Goal: Task Accomplishment & Management: Manage account settings

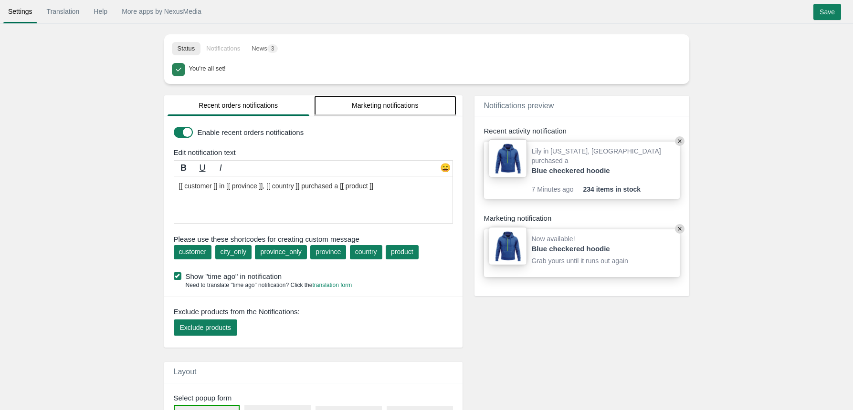
click at [396, 103] on link "Marketing notifications" at bounding box center [385, 105] width 142 height 21
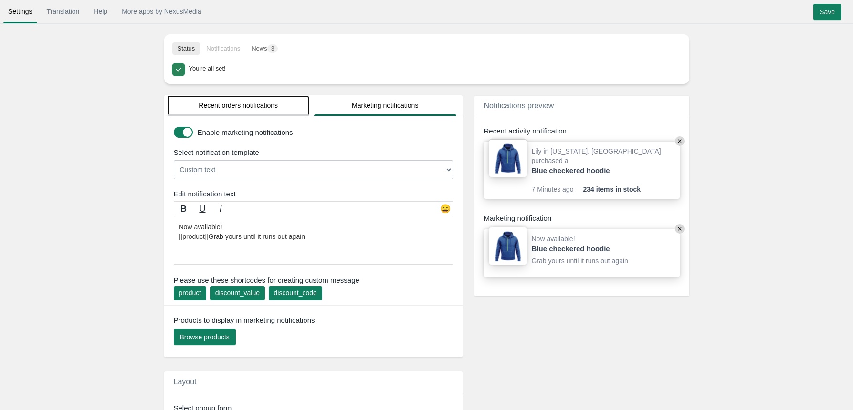
click at [270, 107] on link "Recent orders notifications" at bounding box center [239, 105] width 142 height 21
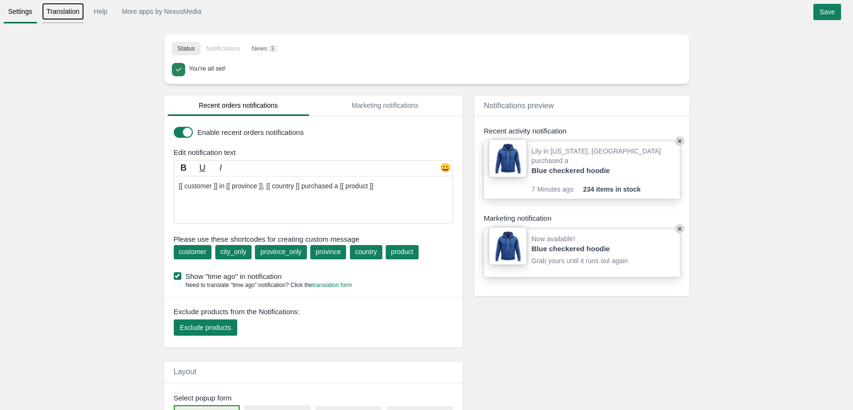
click at [70, 4] on link "Translation" at bounding box center [63, 11] width 42 height 17
click at [56, 12] on link "Translation" at bounding box center [63, 11] width 42 height 17
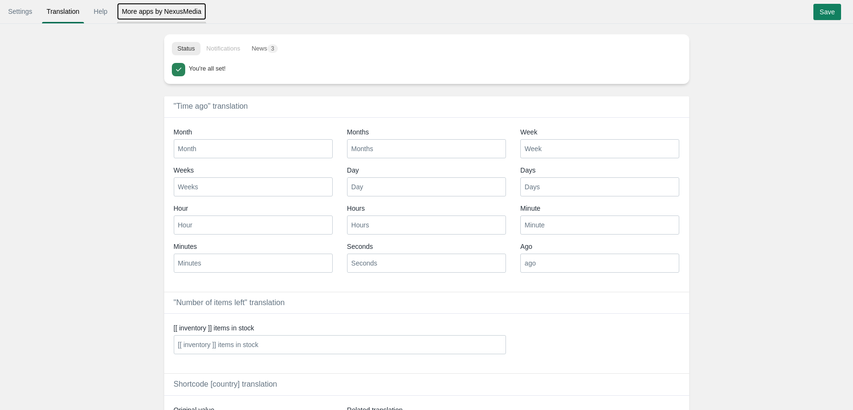
click at [152, 14] on link "More apps by NexusMedia" at bounding box center [161, 11] width 89 height 17
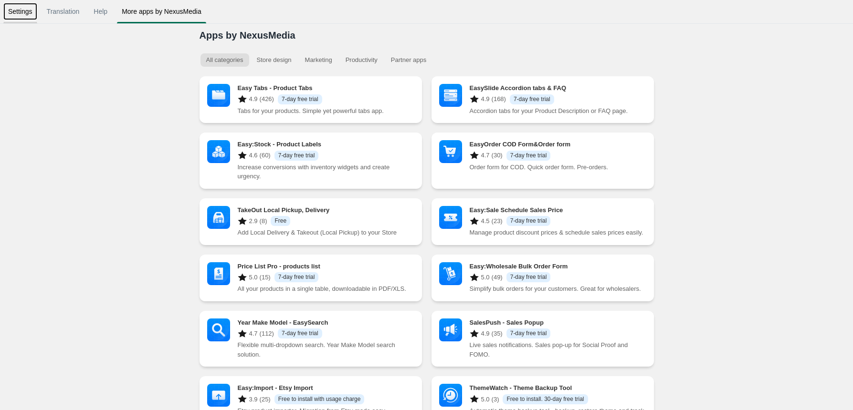
click at [26, 12] on link "Settings" at bounding box center [20, 11] width 34 height 17
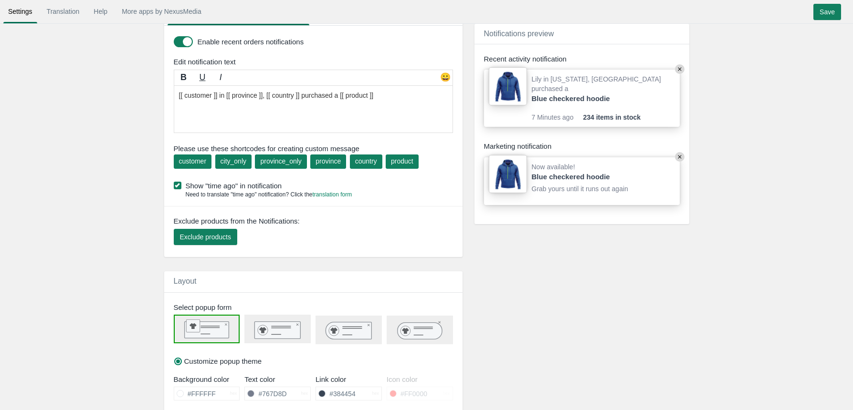
scroll to position [58, 0]
